Goal: Task Accomplishment & Management: Manage account settings

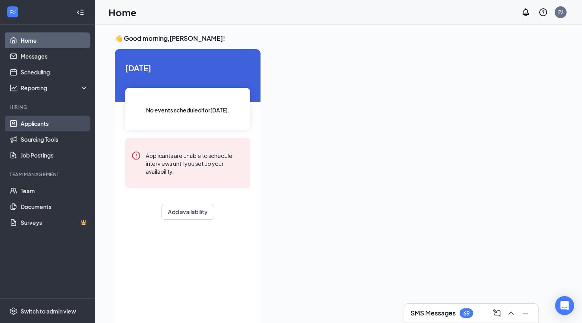
click at [41, 122] on link "Applicants" at bounding box center [55, 124] width 68 height 16
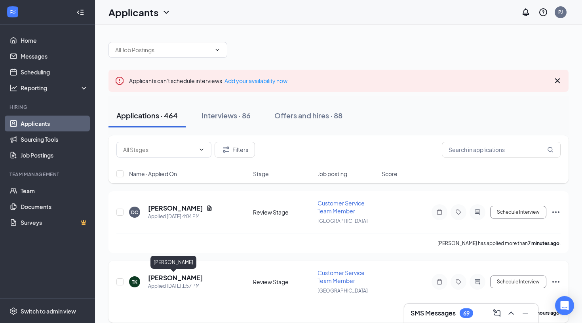
click at [173, 276] on h5 "[PERSON_NAME]" at bounding box center [175, 278] width 55 height 9
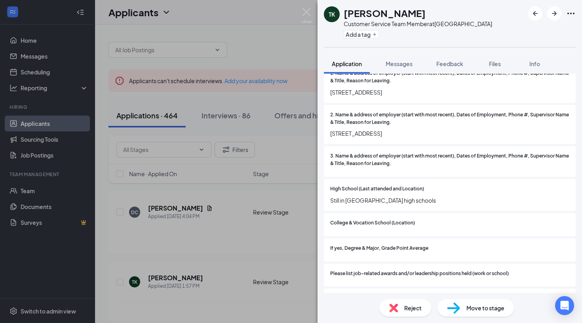
scroll to position [641, 0]
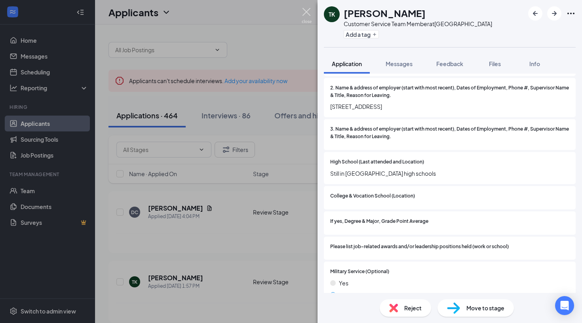
click at [310, 17] on img at bounding box center [307, 15] width 10 height 15
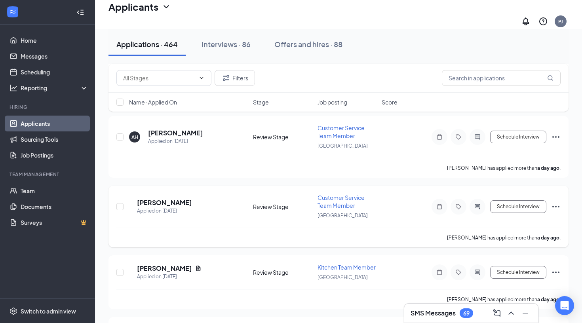
scroll to position [1143, 0]
click at [44, 76] on link "Scheduling" at bounding box center [55, 72] width 68 height 16
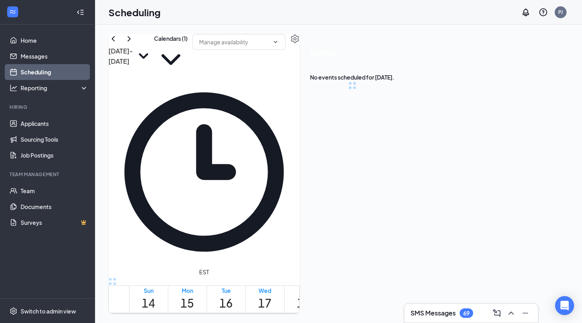
scroll to position [389, 0]
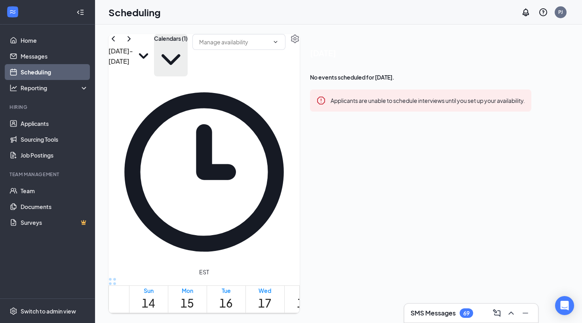
click at [188, 58] on button "Calendars (1)" at bounding box center [171, 55] width 34 height 42
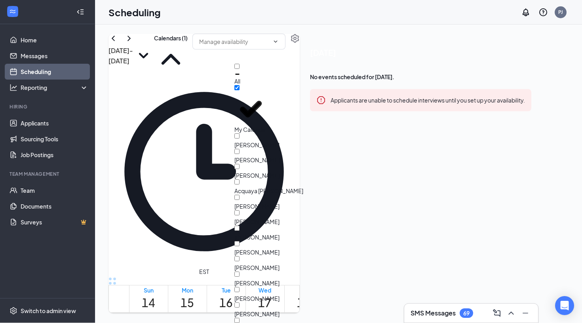
scroll to position [0, 0]
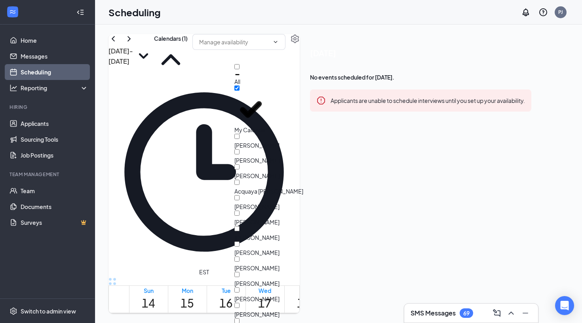
checkbox input "false"
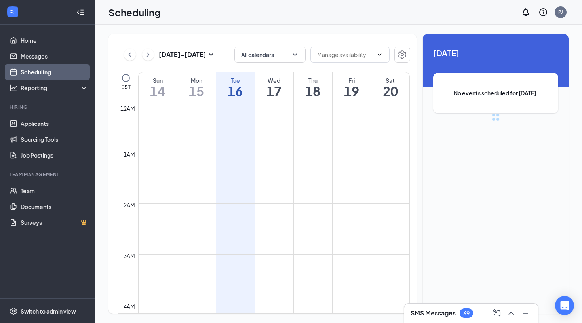
scroll to position [389, 0]
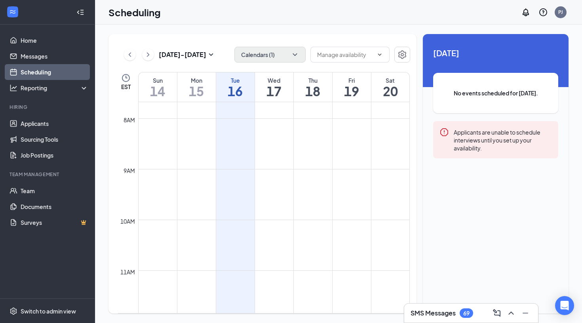
click at [283, 54] on button "Calendars (1)" at bounding box center [269, 55] width 71 height 16
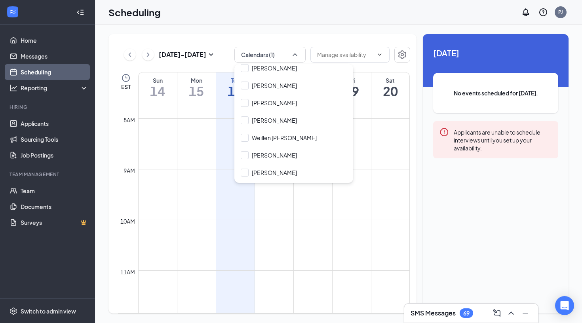
scroll to position [0, 0]
click at [243, 151] on div at bounding box center [245, 155] width 8 height 8
click at [243, 151] on input "[PERSON_NAME]" at bounding box center [269, 155] width 56 height 8
click at [253, 151] on div "[PERSON_NAME]" at bounding box center [274, 155] width 45 height 8
click at [253, 151] on input "[PERSON_NAME]" at bounding box center [269, 155] width 56 height 8
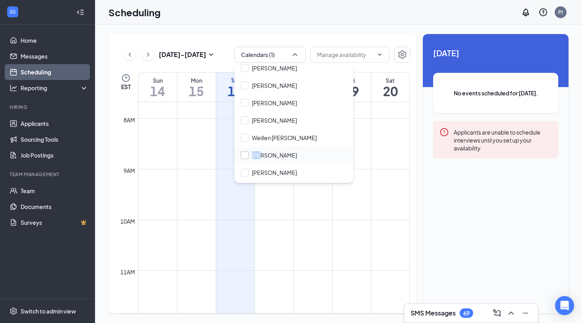
click at [253, 151] on div "[PERSON_NAME]" at bounding box center [274, 155] width 45 height 8
click at [253, 151] on input "[PERSON_NAME]" at bounding box center [269, 155] width 56 height 8
checkbox input "false"
click at [301, 59] on button "Calendars (1)" at bounding box center [269, 55] width 71 height 16
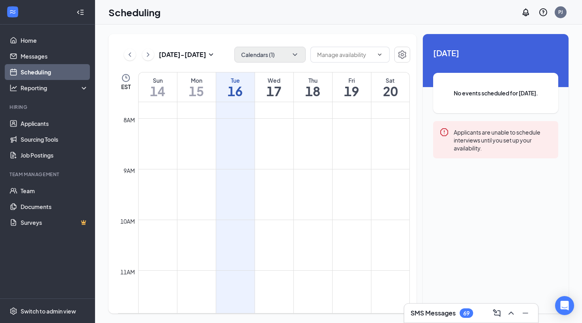
click at [300, 59] on button "Calendars (1)" at bounding box center [269, 55] width 71 height 16
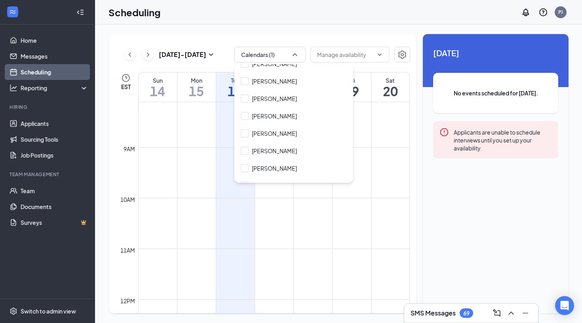
scroll to position [1710, 0]
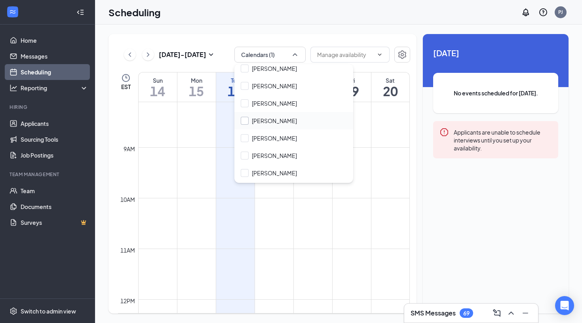
click at [270, 117] on div "[PERSON_NAME]" at bounding box center [274, 121] width 45 height 8
click at [270, 117] on input "[PERSON_NAME]" at bounding box center [269, 121] width 56 height 8
click at [246, 112] on div "[PERSON_NAME]" at bounding box center [293, 120] width 119 height 17
click at [246, 118] on icon "Checkmark" at bounding box center [245, 121] width 7 height 7
click at [246, 117] on input "[PERSON_NAME]" at bounding box center [269, 121] width 56 height 8
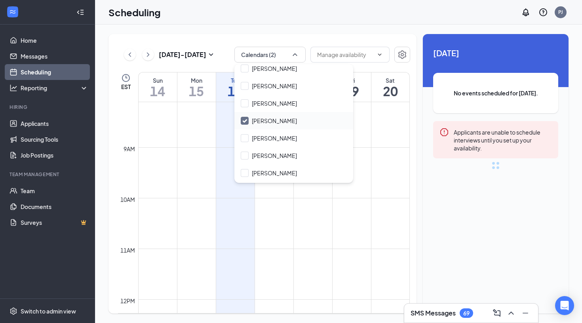
checkbox input "true"
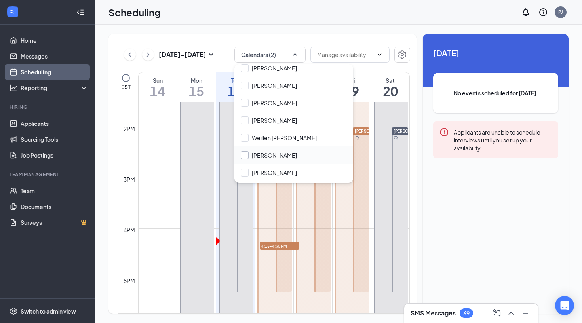
click at [246, 151] on div at bounding box center [245, 155] width 8 height 8
click at [246, 151] on input "[PERSON_NAME]" at bounding box center [269, 155] width 56 height 8
click at [246, 151] on div at bounding box center [245, 155] width 8 height 8
click at [246, 151] on input "[PERSON_NAME]" at bounding box center [269, 155] width 56 height 8
click at [245, 151] on input "[PERSON_NAME]" at bounding box center [269, 155] width 56 height 8
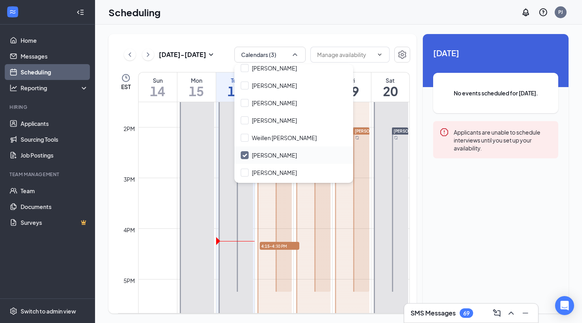
click at [267, 151] on div "[PERSON_NAME]" at bounding box center [274, 155] width 45 height 8
click at [267, 151] on input "[PERSON_NAME]" at bounding box center [269, 155] width 56 height 8
checkbox input "true"
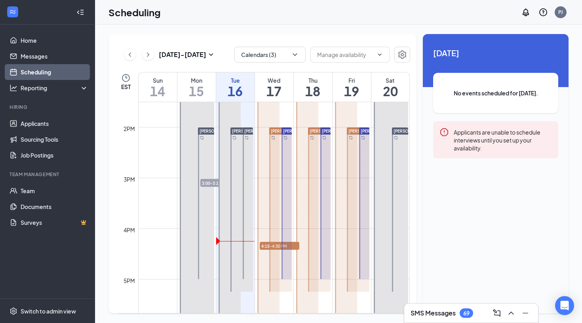
click at [219, 63] on div "Sep 14 - Sep 20 Calendars (3) EST Sun 14 Mon 15 Tue 16 Wed 17 Thu 18 Fri 19 Sat…" at bounding box center [263, 174] width 308 height 280
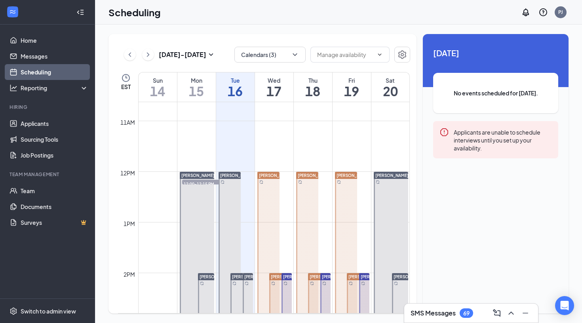
scroll to position [541, 0]
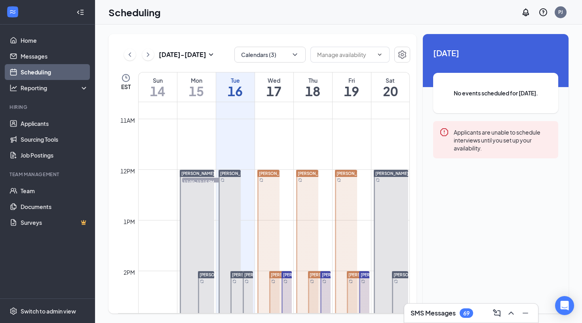
click at [47, 69] on link "Scheduling" at bounding box center [55, 72] width 68 height 16
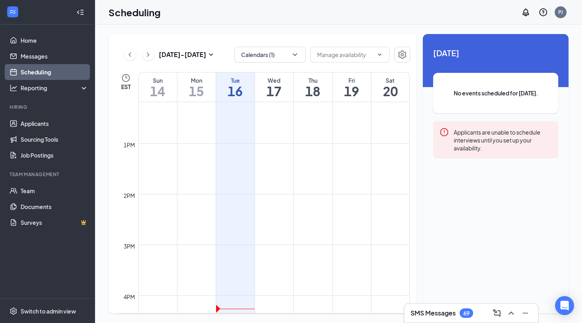
scroll to position [626, 0]
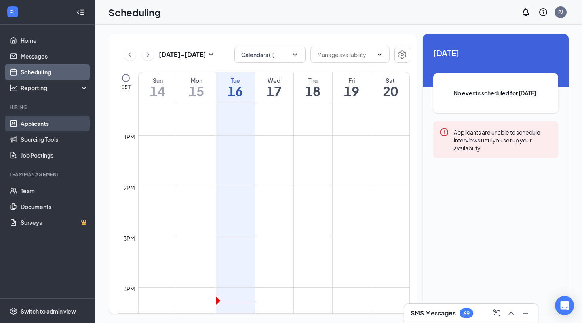
click at [55, 124] on link "Applicants" at bounding box center [55, 124] width 68 height 16
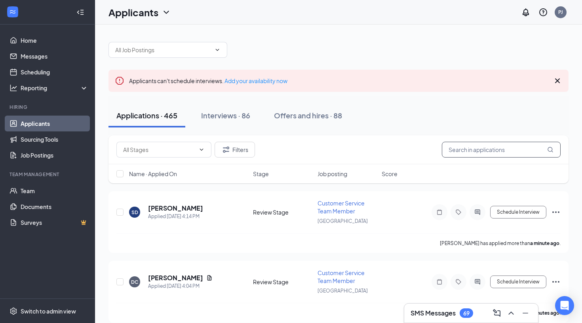
click at [472, 149] on input "text" at bounding box center [501, 150] width 119 height 16
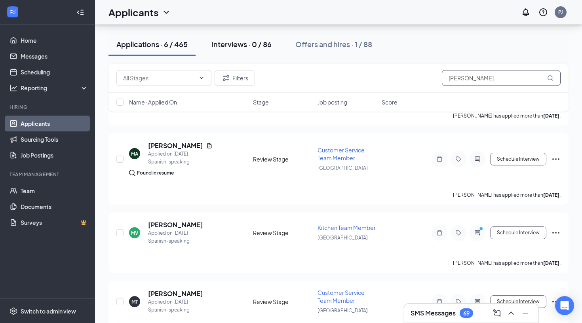
scroll to position [126, 0]
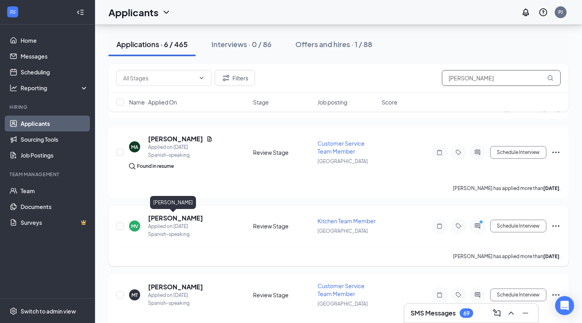
type input "maria"
click at [168, 217] on h5 "Maria Vinan" at bounding box center [175, 218] width 55 height 9
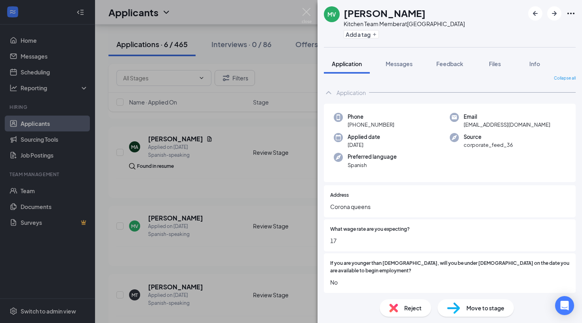
scroll to position [4, 0]
click at [283, 164] on div "MV Maria Vinan Kitchen Team Member at Queens Center Mall Add a tag Application …" at bounding box center [291, 161] width 582 height 323
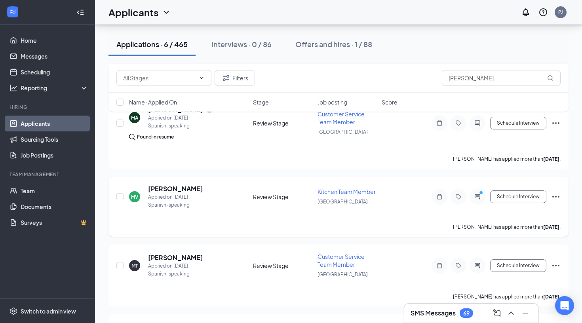
scroll to position [156, 0]
click at [166, 188] on h5 "Maria Vinan" at bounding box center [175, 188] width 55 height 9
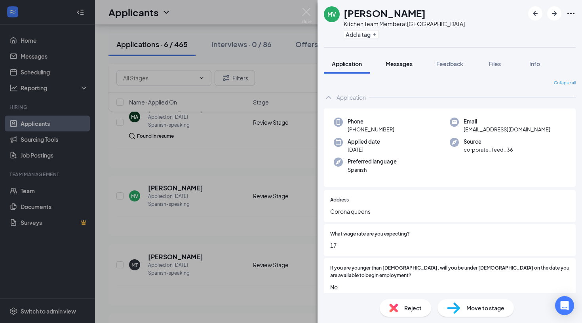
click at [394, 65] on span "Messages" at bounding box center [399, 63] width 27 height 7
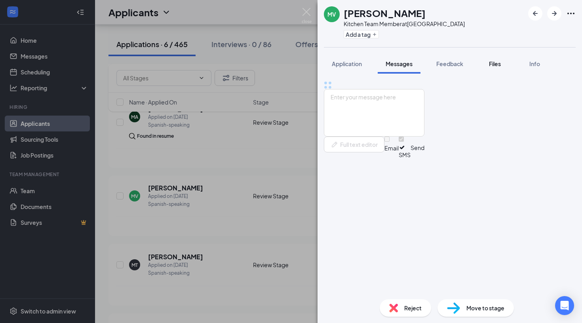
click at [497, 57] on button "Files" at bounding box center [495, 64] width 32 height 20
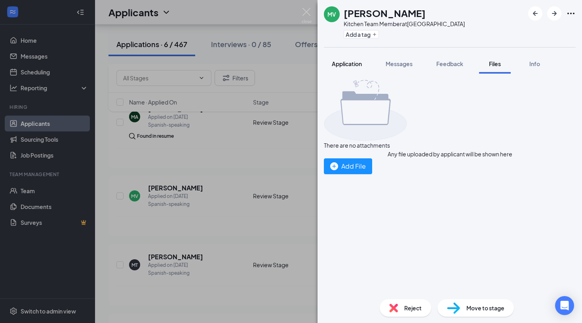
click at [341, 65] on span "Application" at bounding box center [347, 63] width 30 height 7
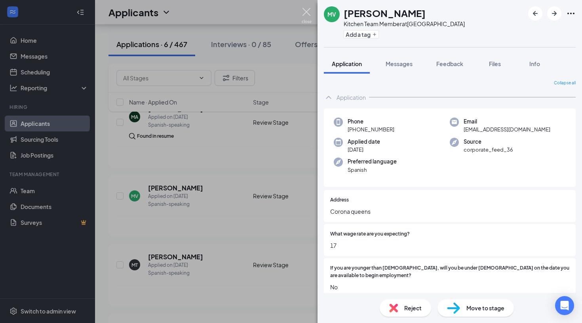
click at [306, 8] on img at bounding box center [307, 15] width 10 height 15
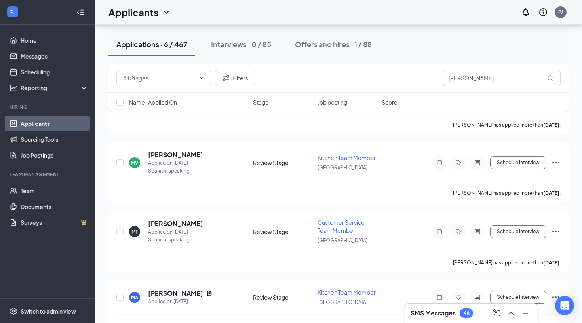
scroll to position [190, 0]
click at [168, 153] on h5 "Maria Vinan" at bounding box center [175, 154] width 55 height 9
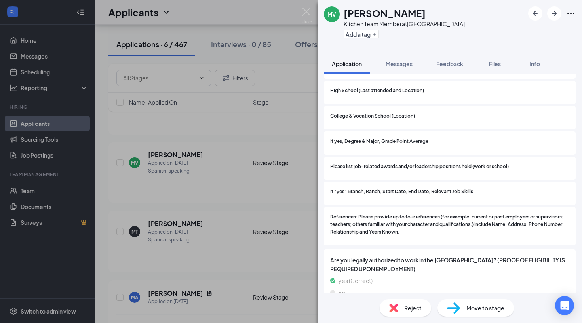
scroll to position [692, 0]
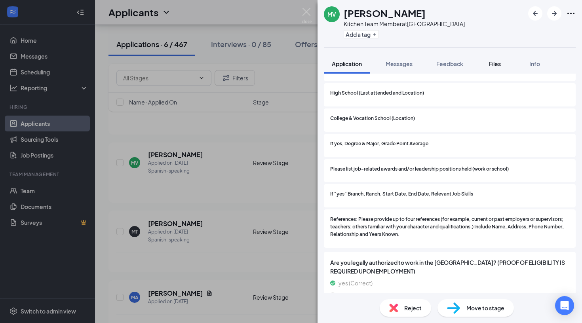
click at [501, 67] on span "Files" at bounding box center [495, 63] width 12 height 7
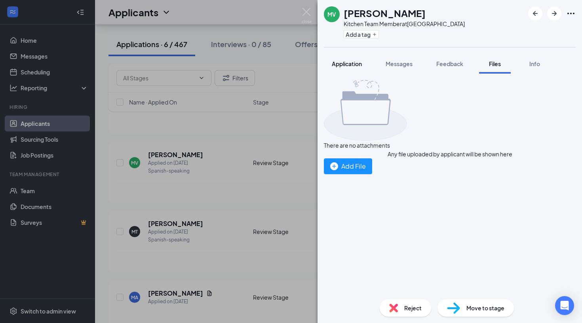
click at [353, 66] on span "Application" at bounding box center [347, 63] width 30 height 7
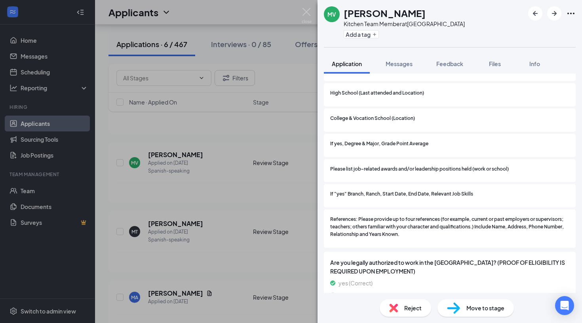
scroll to position [689, 0]
